Goal: Information Seeking & Learning: Find specific page/section

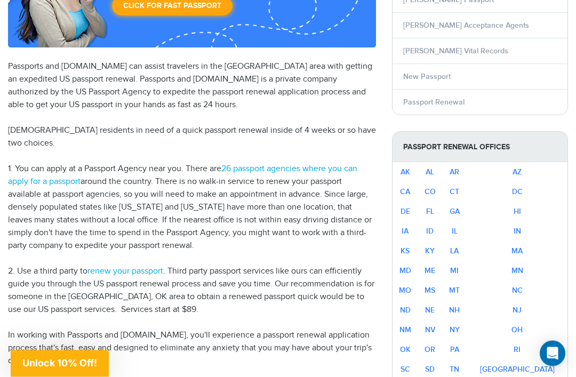
scroll to position [239, 0]
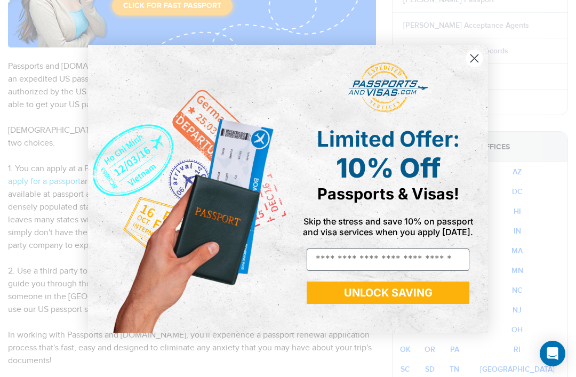
click at [474, 67] on circle "Close dialog" at bounding box center [475, 58] width 18 height 18
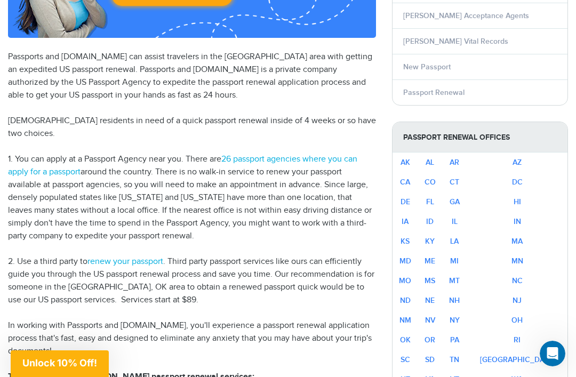
scroll to position [248, 0]
click at [300, 155] on link "26 passport agencies where you can apply for a passport" at bounding box center [182, 166] width 349 height 23
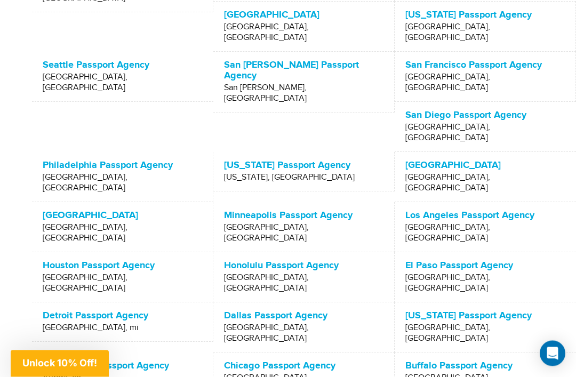
scroll to position [524, 0]
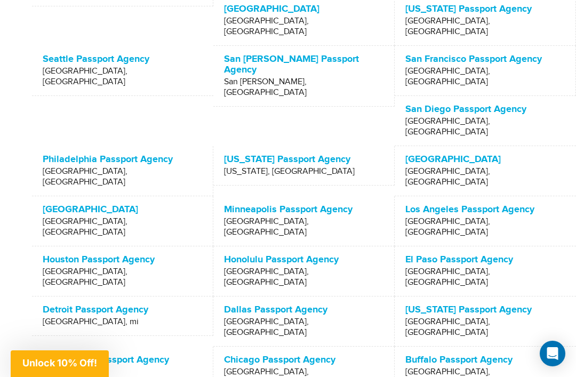
click at [298, 305] on p "Dallas Passport Agency" at bounding box center [303, 310] width 159 height 11
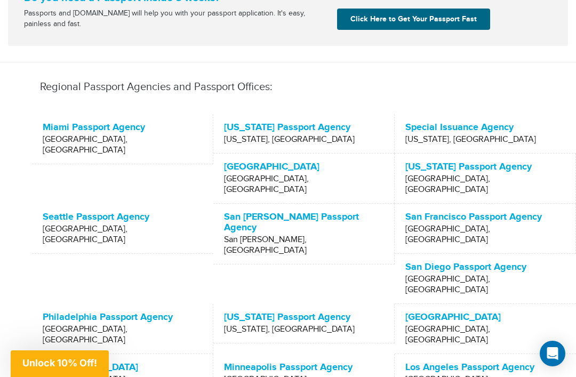
scroll to position [365, 0]
